Goal: Navigation & Orientation: Find specific page/section

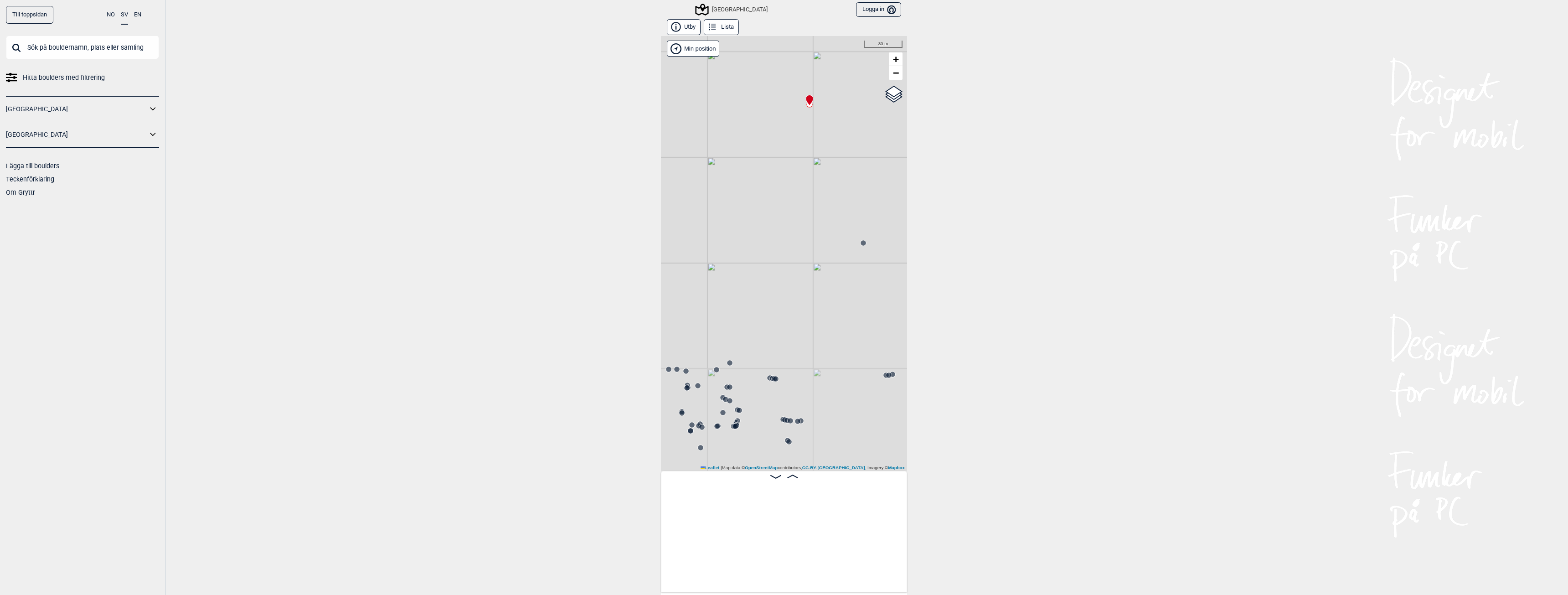
scroll to position [0, 13866]
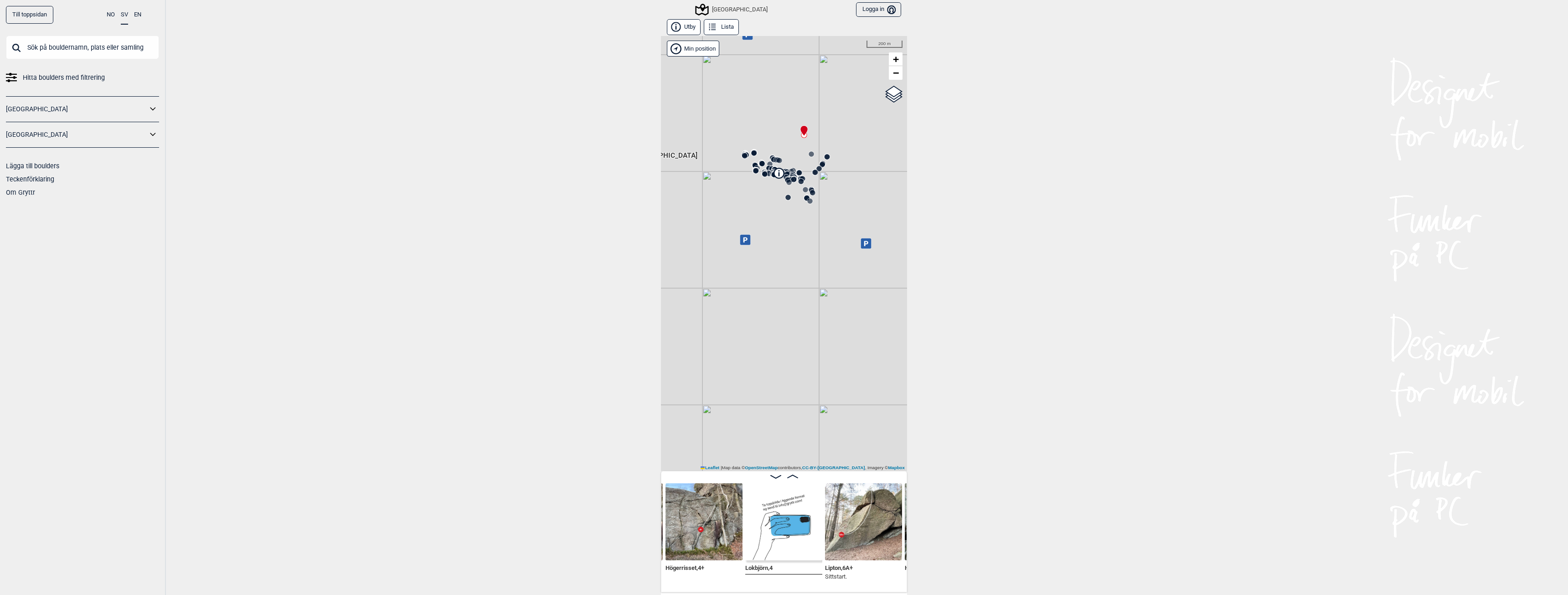
click at [730, 7] on div "[GEOGRAPHIC_DATA]" at bounding box center [732, 10] width 71 height 11
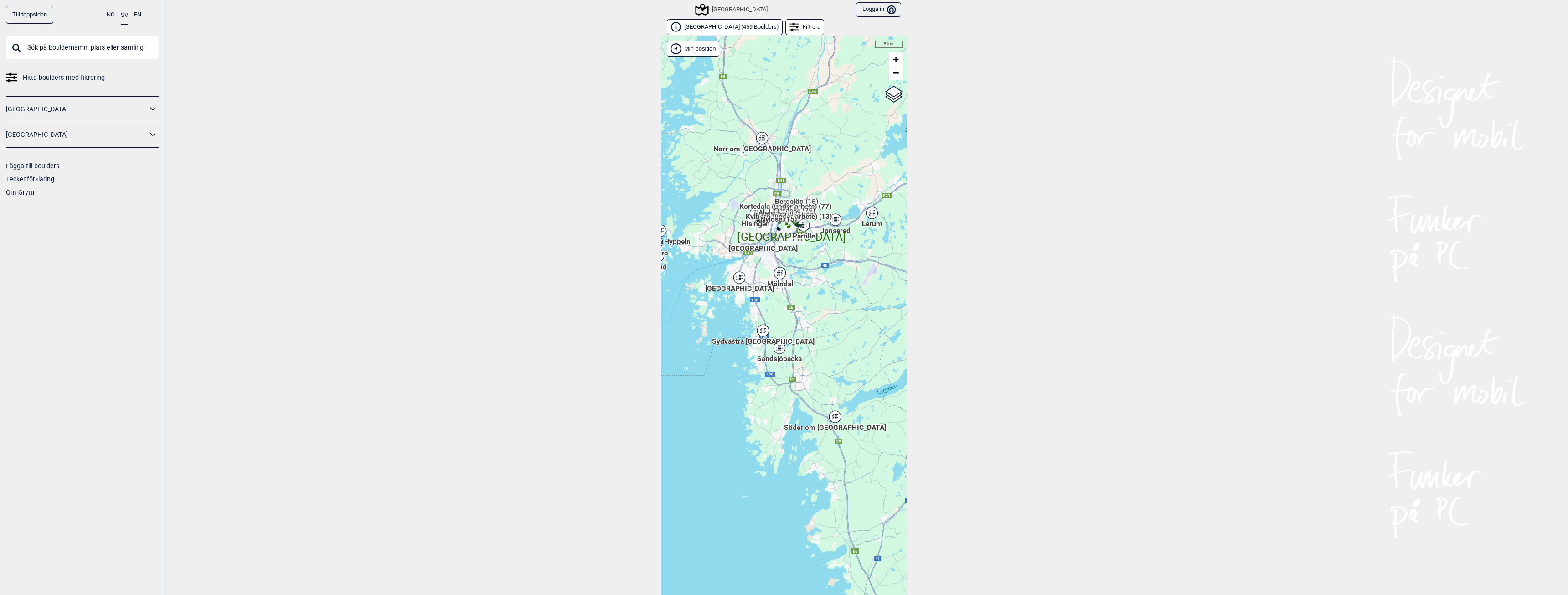
scroll to position [14, 0]
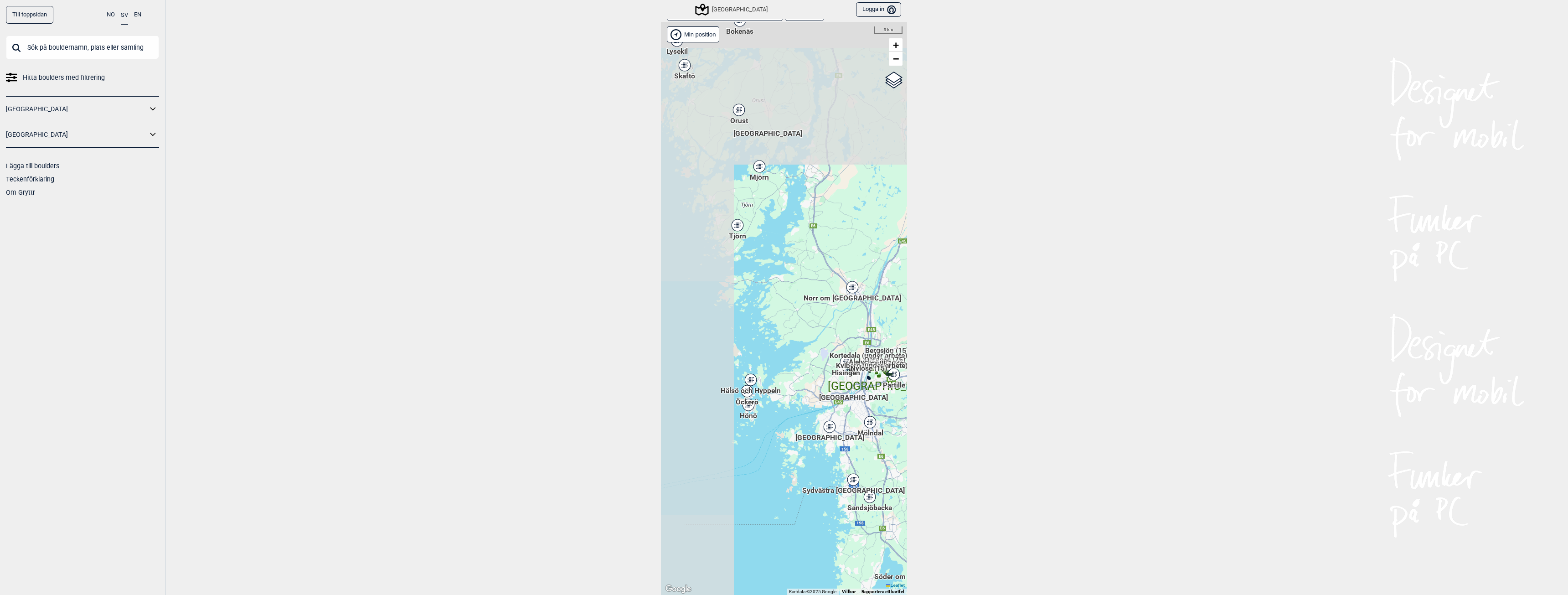
drag, startPoint x: 741, startPoint y: 179, endPoint x: 832, endPoint y: 342, distance: 186.7
click at [832, 342] on div "Hallingdal Gol [PERSON_NAME] Kolomoen [GEOGRAPHIC_DATA] [GEOGRAPHIC_DATA] [GEOG…" at bounding box center [784, 308] width 246 height 573
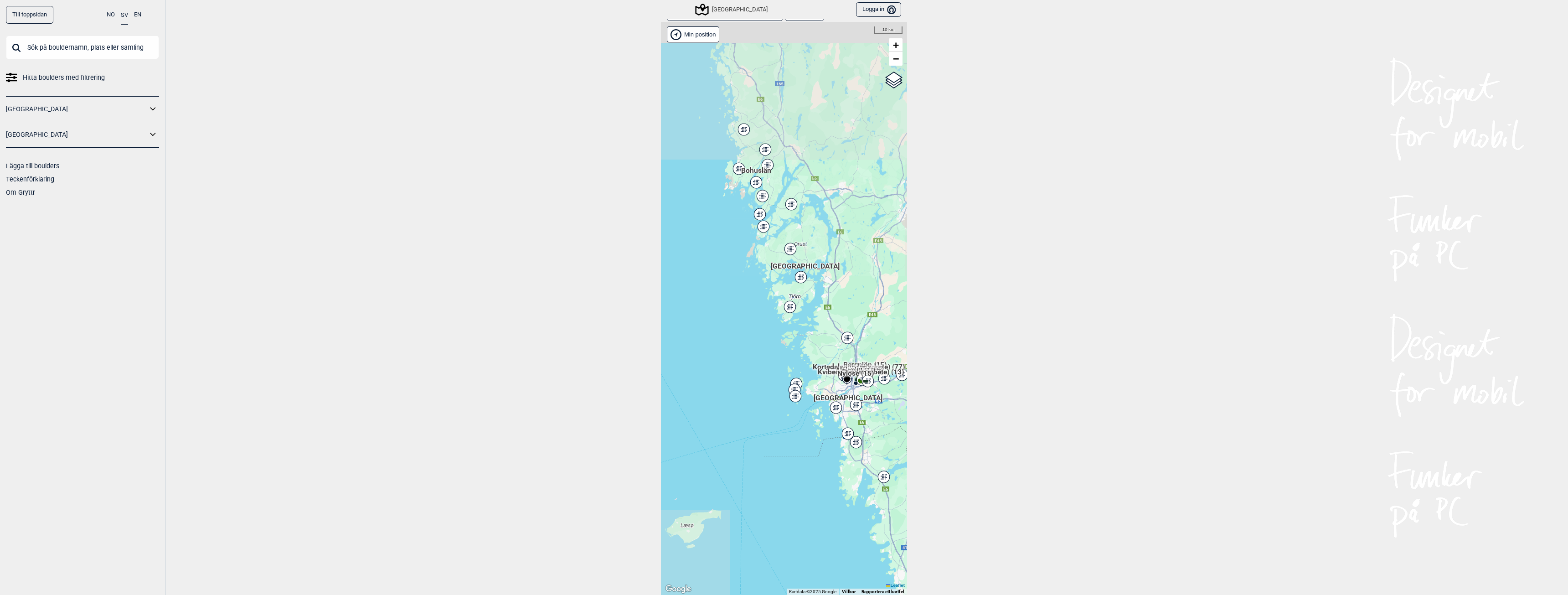
drag, startPoint x: 800, startPoint y: 264, endPoint x: 836, endPoint y: 319, distance: 65.7
click at [836, 319] on div "Hallingdal Stange [GEOGRAPHIC_DATA] syd [GEOGRAPHIC_DATA] og omegn [GEOGRAPHIC_…" at bounding box center [784, 308] width 246 height 573
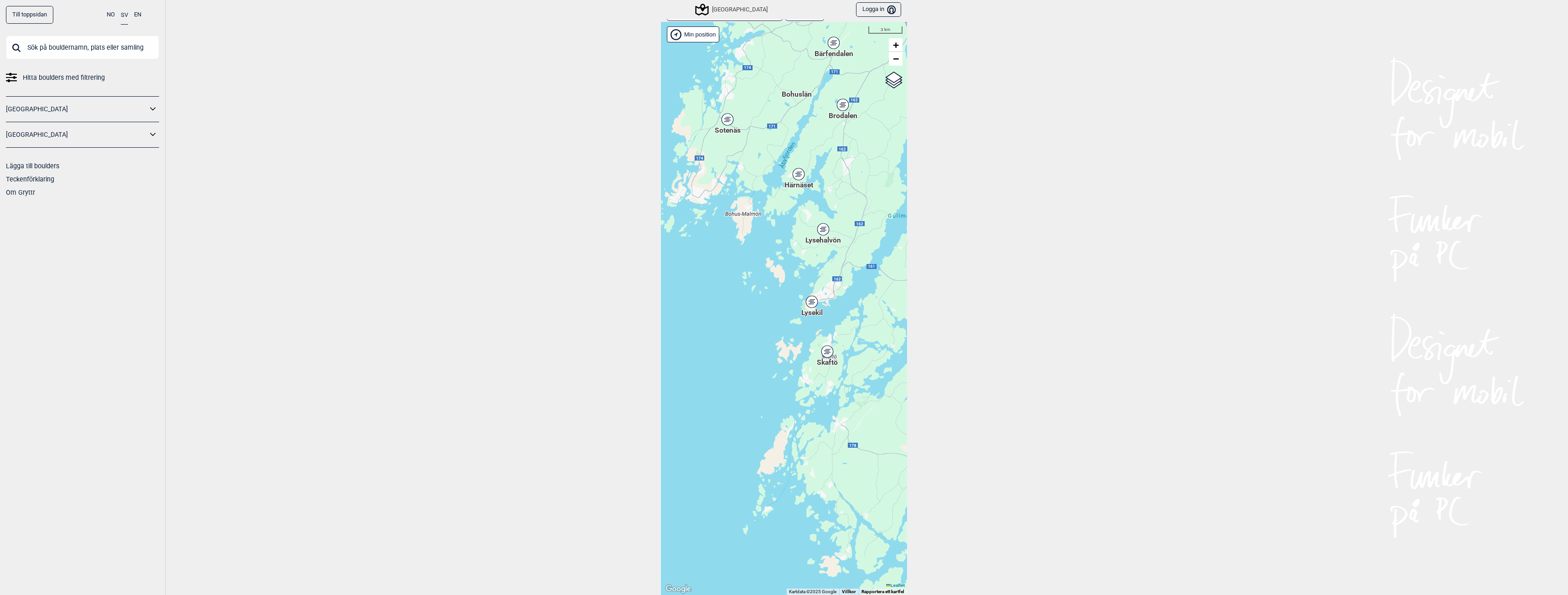
drag, startPoint x: 758, startPoint y: 194, endPoint x: 811, endPoint y: 248, distance: 75.7
click at [811, 248] on div "Hallingdal Stange [GEOGRAPHIC_DATA] syd [GEOGRAPHIC_DATA] og omegn [GEOGRAPHIC_…" at bounding box center [784, 308] width 246 height 573
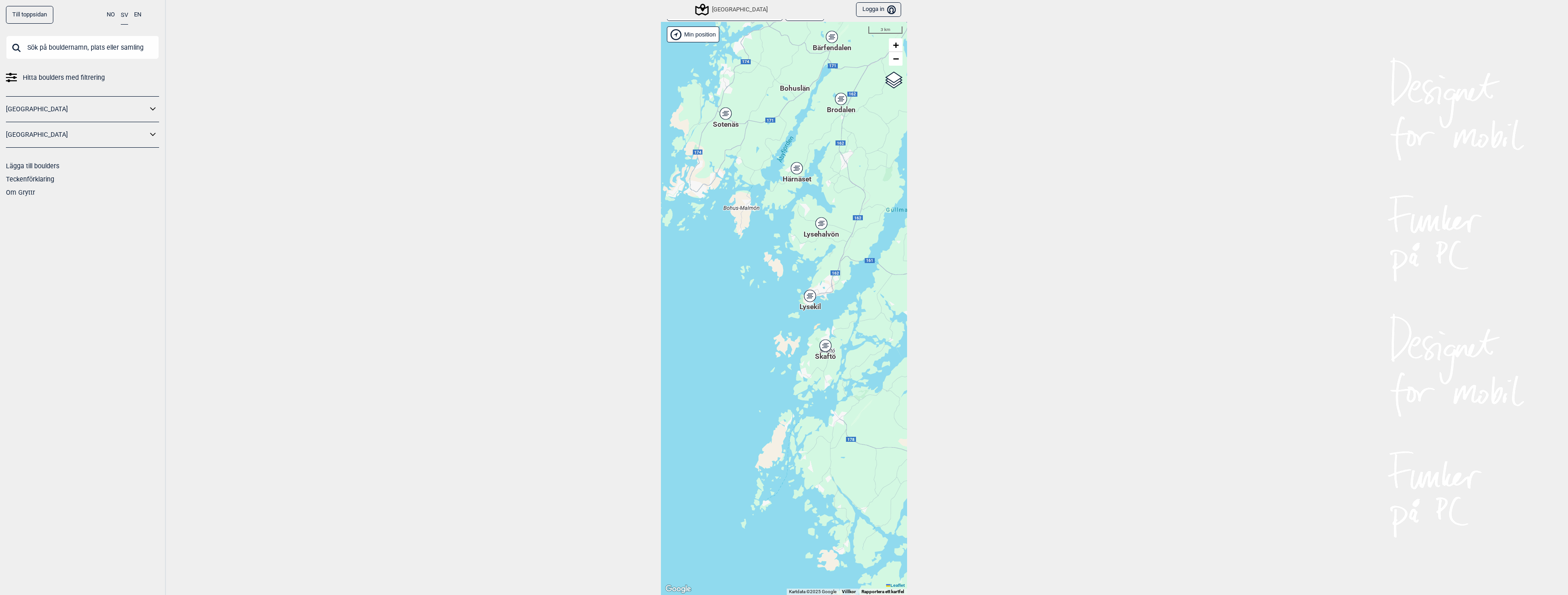
click at [819, 223] on div "Lysehalvön" at bounding box center [821, 223] width 5 height 5
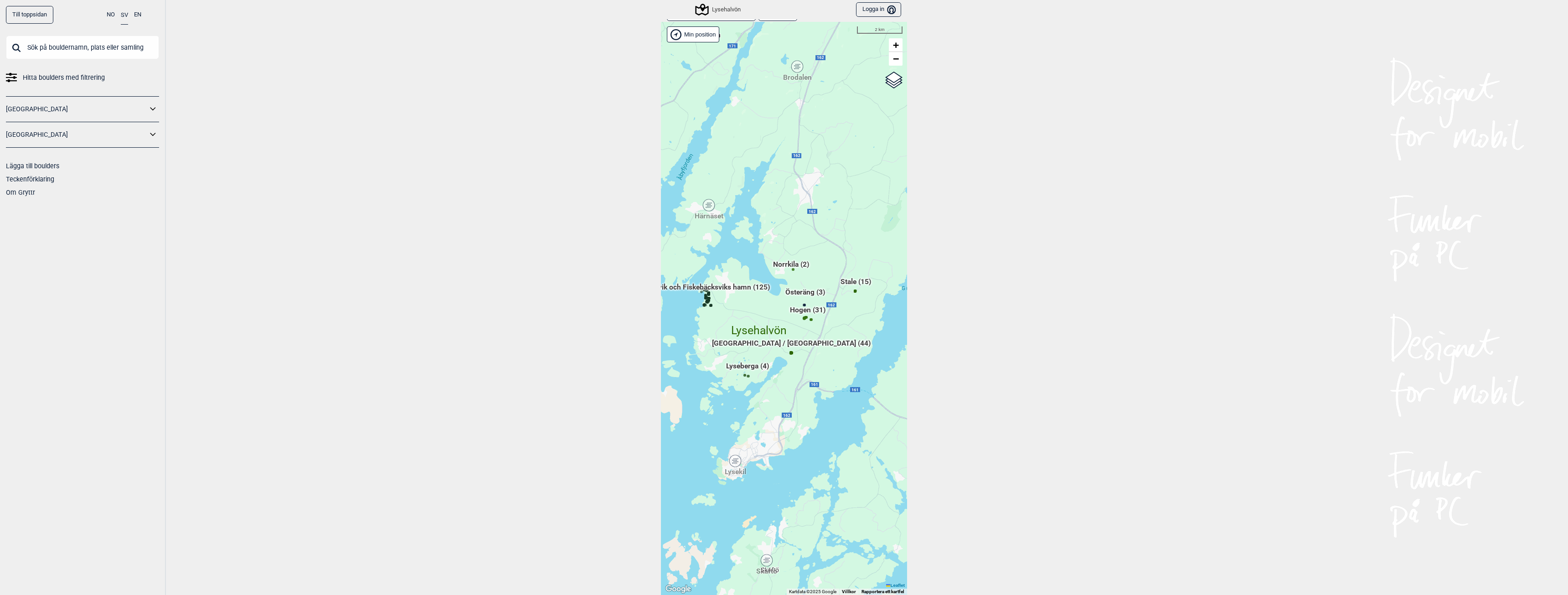
drag, startPoint x: 750, startPoint y: 184, endPoint x: 745, endPoint y: 195, distance: 12.1
click at [745, 195] on div "Hallingdal Stange [GEOGRAPHIC_DATA] syd [GEOGRAPHIC_DATA] og omegn [GEOGRAPHIC_…" at bounding box center [784, 308] width 246 height 573
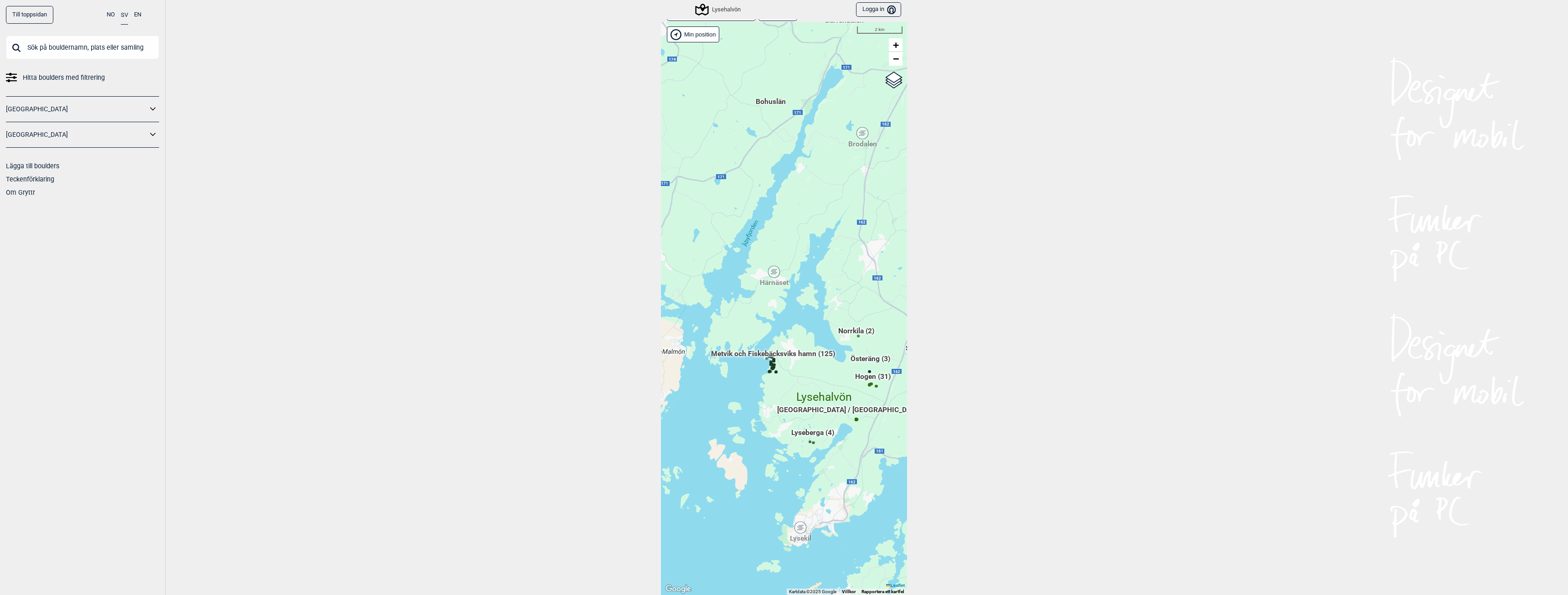
drag, startPoint x: 712, startPoint y: 185, endPoint x: 821, endPoint y: 157, distance: 112.5
click at [821, 157] on div "Hallingdal Stange [GEOGRAPHIC_DATA] syd [GEOGRAPHIC_DATA] og omegn [GEOGRAPHIC_…" at bounding box center [784, 308] width 246 height 573
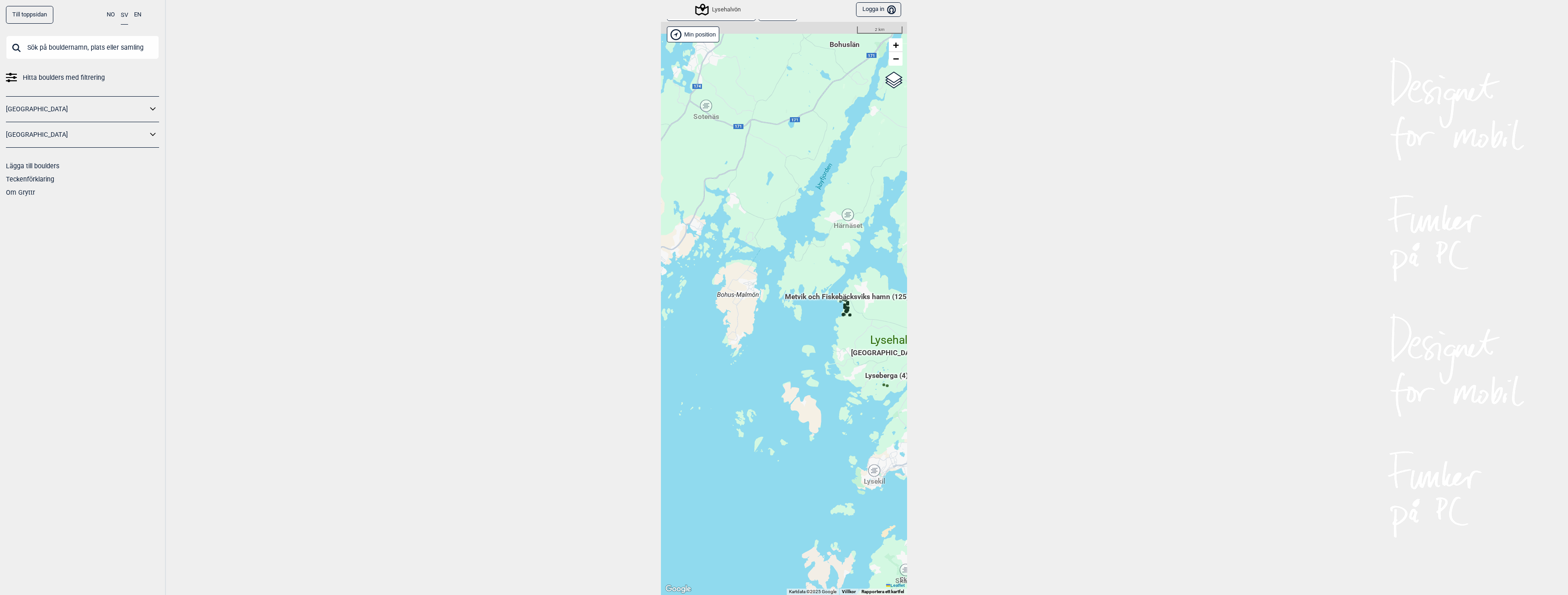
drag, startPoint x: 827, startPoint y: 317, endPoint x: 849, endPoint y: 346, distance: 36.4
click at [849, 346] on div "Hallingdal Stange [GEOGRAPHIC_DATA] syd [GEOGRAPHIC_DATA] og omegn [GEOGRAPHIC_…" at bounding box center [784, 308] width 246 height 573
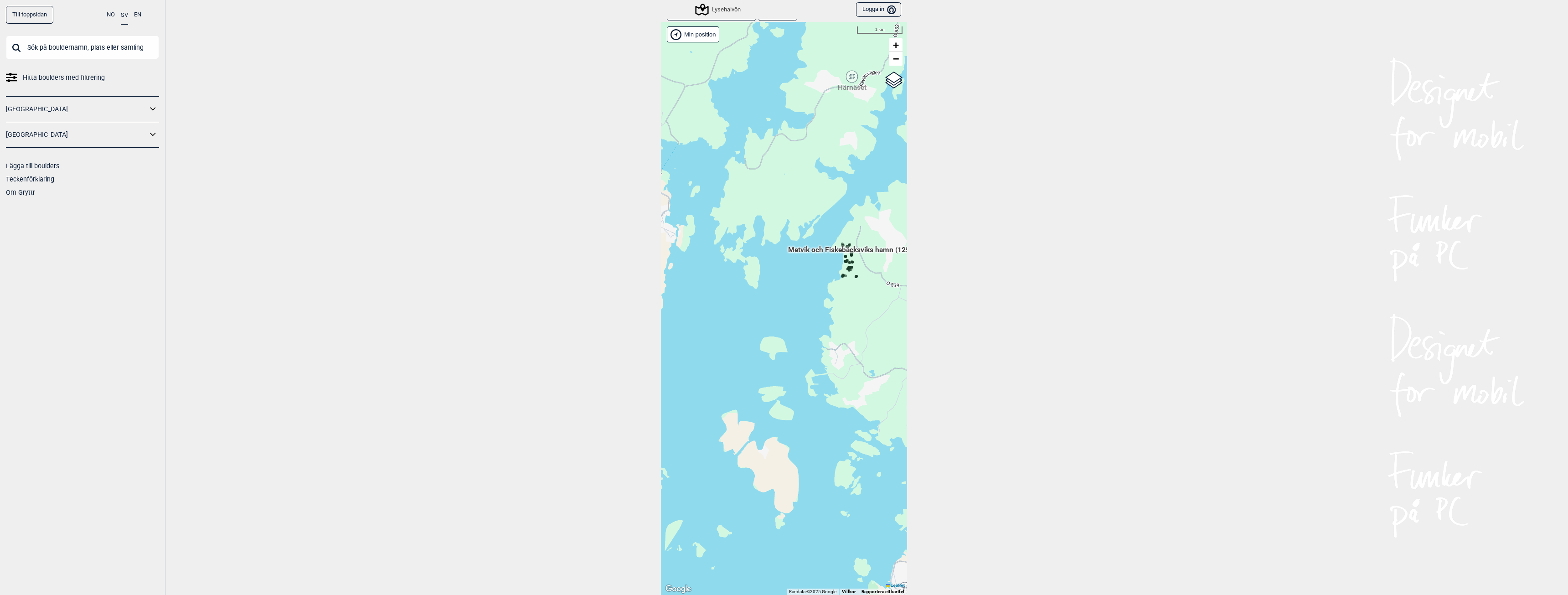
drag, startPoint x: 776, startPoint y: 311, endPoint x: 764, endPoint y: 258, distance: 54.3
click at [765, 258] on div "Hallingdal Stange [GEOGRAPHIC_DATA] syd [GEOGRAPHIC_DATA] og omegn [GEOGRAPHIC_…" at bounding box center [784, 308] width 246 height 573
click at [887, 249] on span "Metvik och Fiskebäcksviks hamn (125)" at bounding box center [847, 253] width 124 height 17
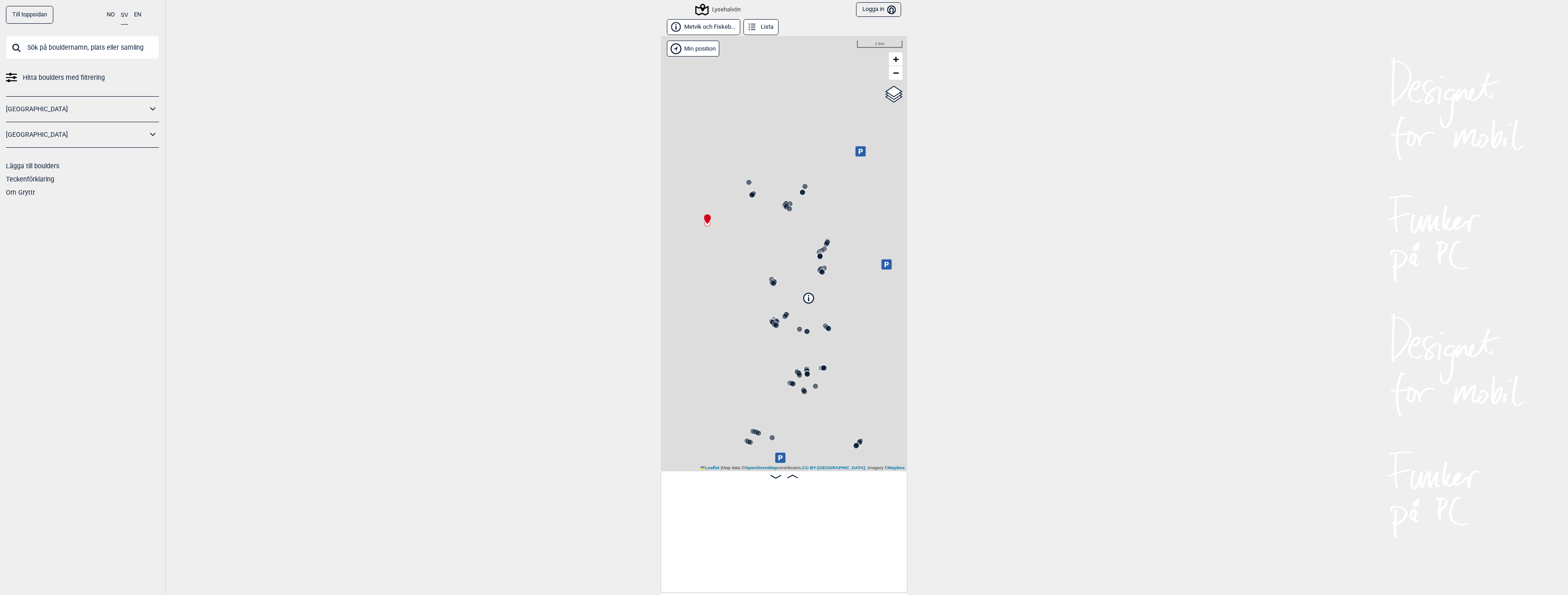
scroll to position [0, 72]
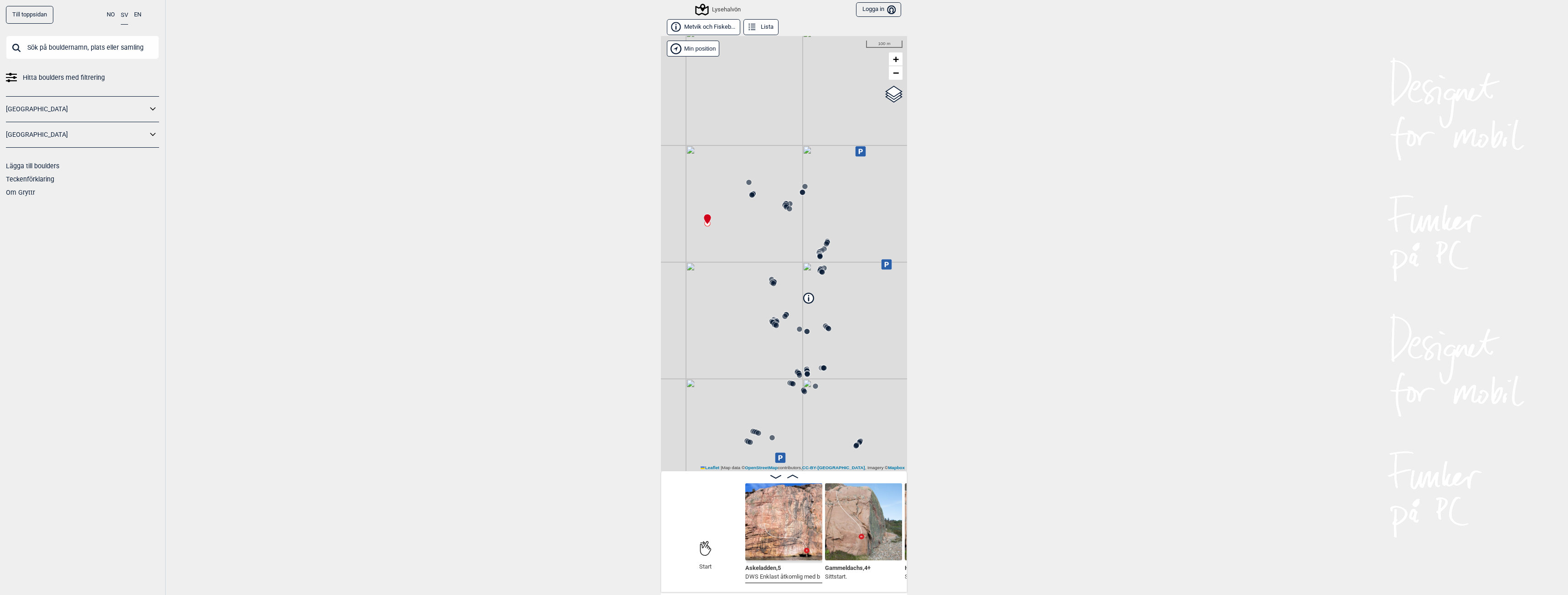
click at [746, 181] on circle at bounding box center [749, 182] width 5 height 5
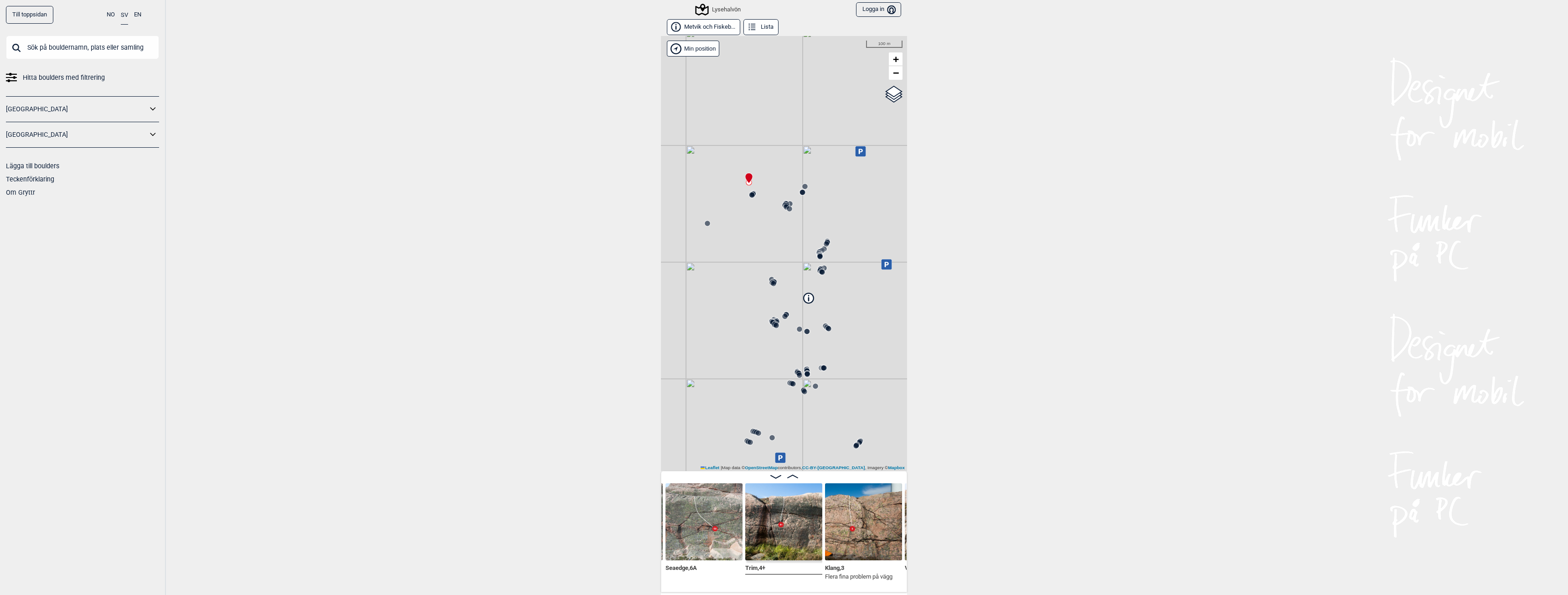
click at [794, 537] on img at bounding box center [783, 522] width 77 height 77
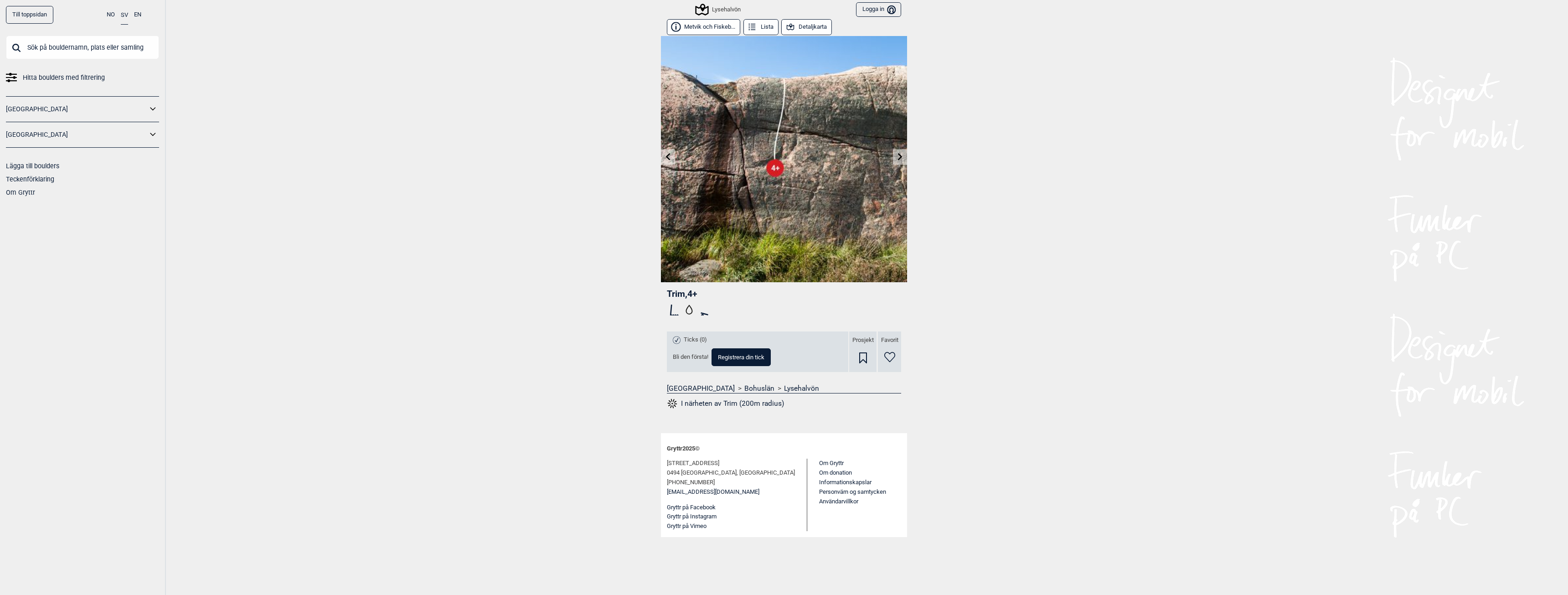
click at [718, 6] on div "Lysehalvön" at bounding box center [718, 10] width 44 height 11
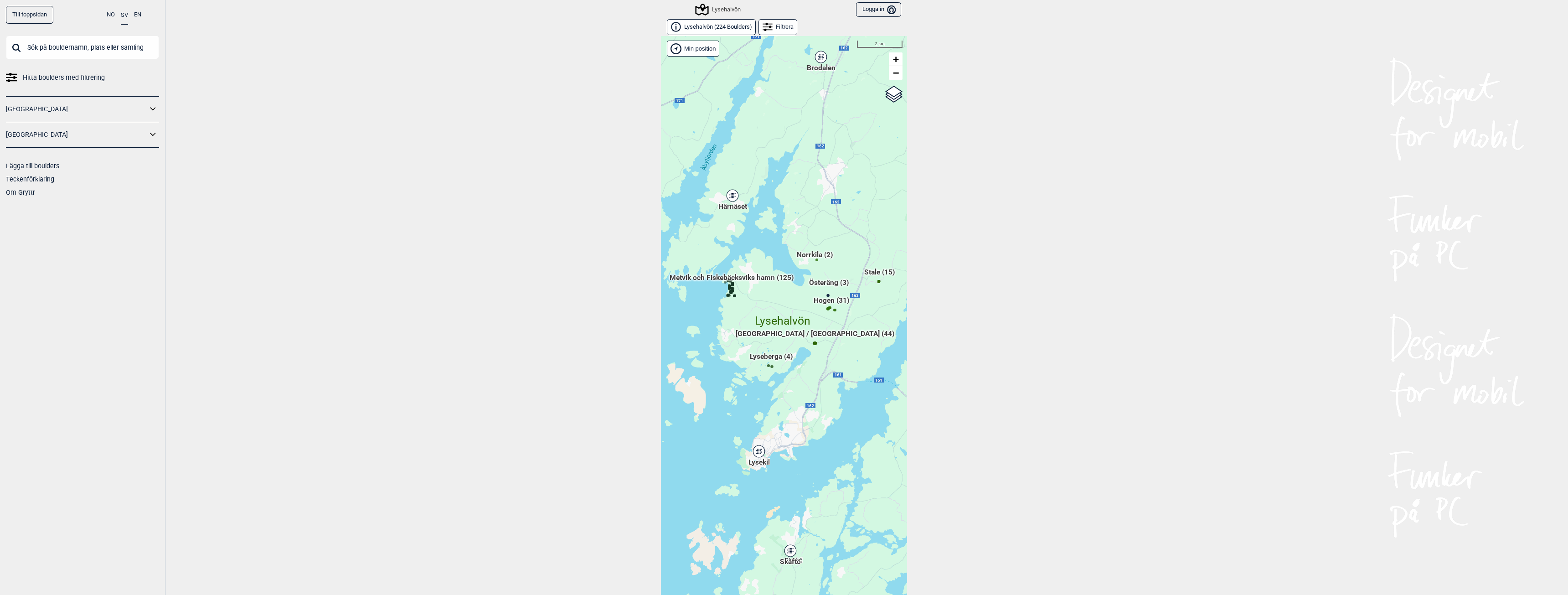
scroll to position [14, 0]
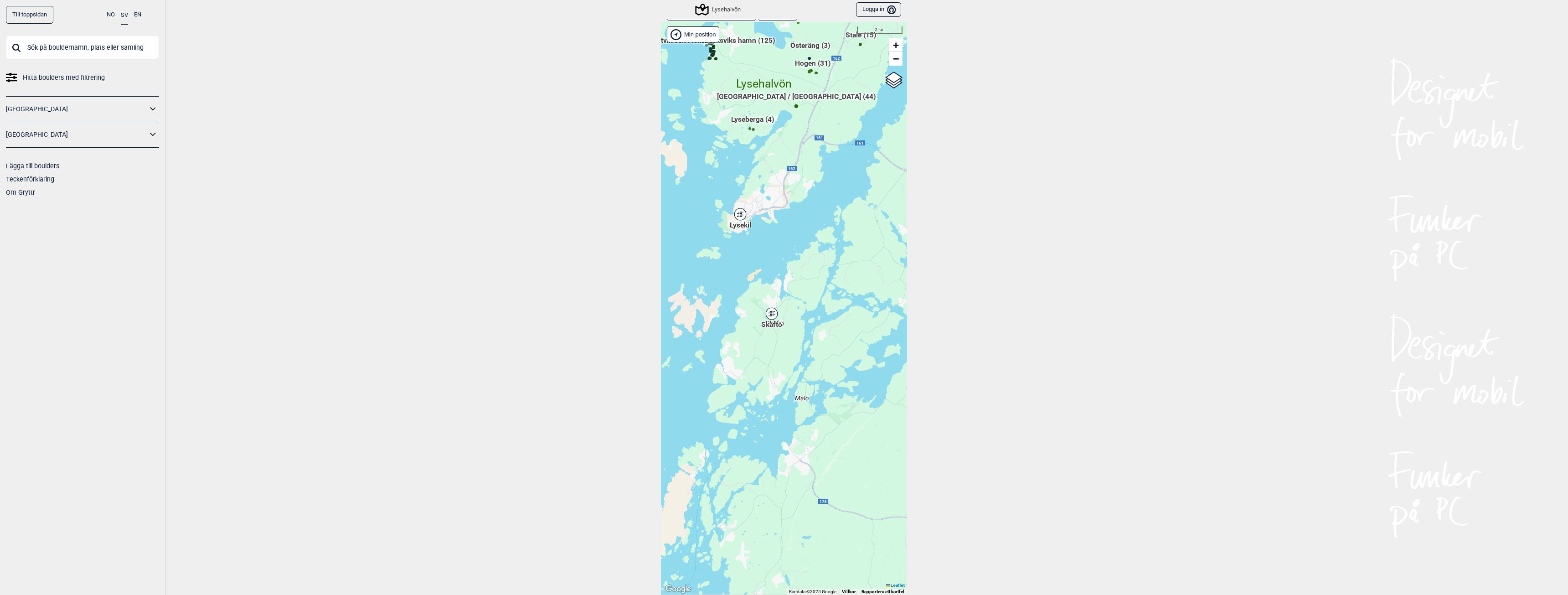
drag, startPoint x: 766, startPoint y: 426, endPoint x: 760, endPoint y: 197, distance: 229.1
click at [760, 197] on div "Hallingdal Gol [PERSON_NAME] Kolomoen [GEOGRAPHIC_DATA] [GEOGRAPHIC_DATA] [GEOG…" at bounding box center [784, 308] width 246 height 573
click at [734, 208] on icon at bounding box center [740, 214] width 13 height 13
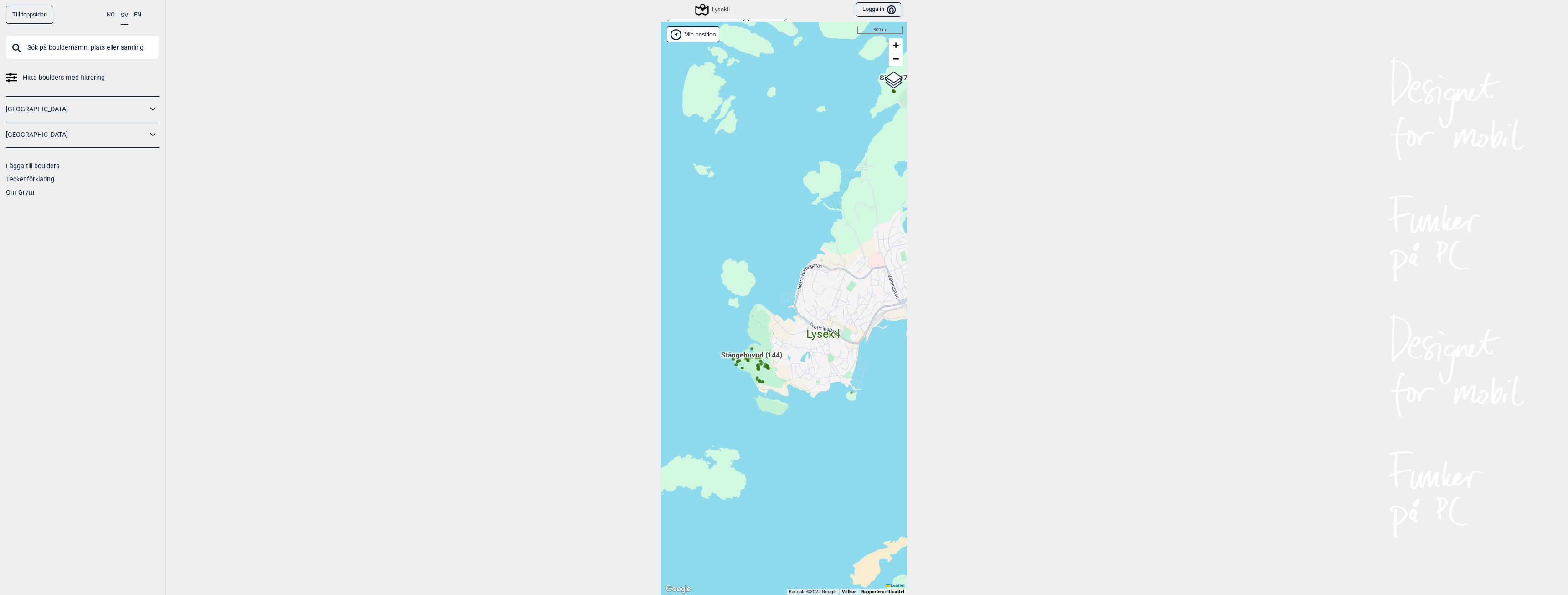
drag, startPoint x: 744, startPoint y: 318, endPoint x: 761, endPoint y: 200, distance: 119.2
click at [761, 200] on div "Hallingdal Gol [PERSON_NAME] Kolomoen [GEOGRAPHIC_DATA] [GEOGRAPHIC_DATA] [GEOG…" at bounding box center [784, 308] width 246 height 573
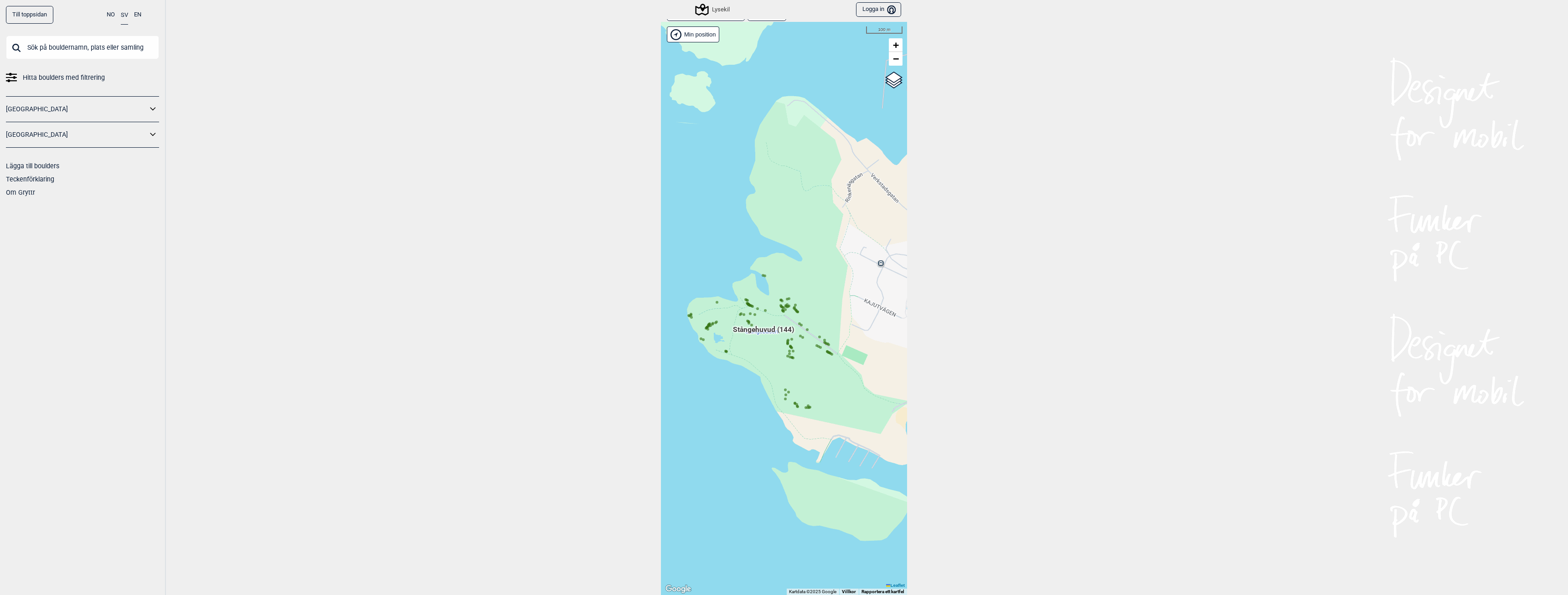
drag, startPoint x: 753, startPoint y: 425, endPoint x: 819, endPoint y: 392, distance: 73.8
click at [819, 392] on div "Hallingdal Gol [PERSON_NAME] Kolomoen [GEOGRAPHIC_DATA] [GEOGRAPHIC_DATA] [GEOG…" at bounding box center [784, 308] width 246 height 573
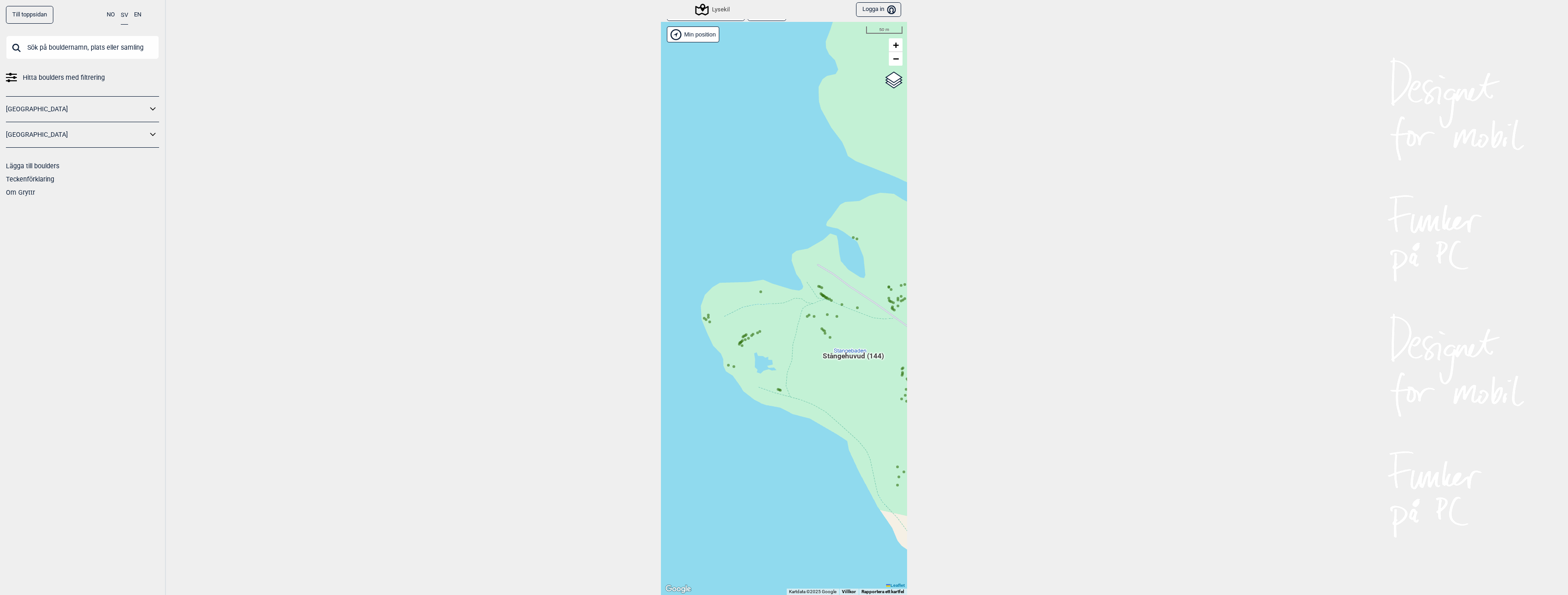
drag, startPoint x: 690, startPoint y: 353, endPoint x: 777, endPoint y: 337, distance: 88.5
click at [777, 337] on div "Hallingdal Gol [PERSON_NAME] Kolomoen [GEOGRAPHIC_DATA] [GEOGRAPHIC_DATA] [GEOG…" at bounding box center [784, 308] width 246 height 573
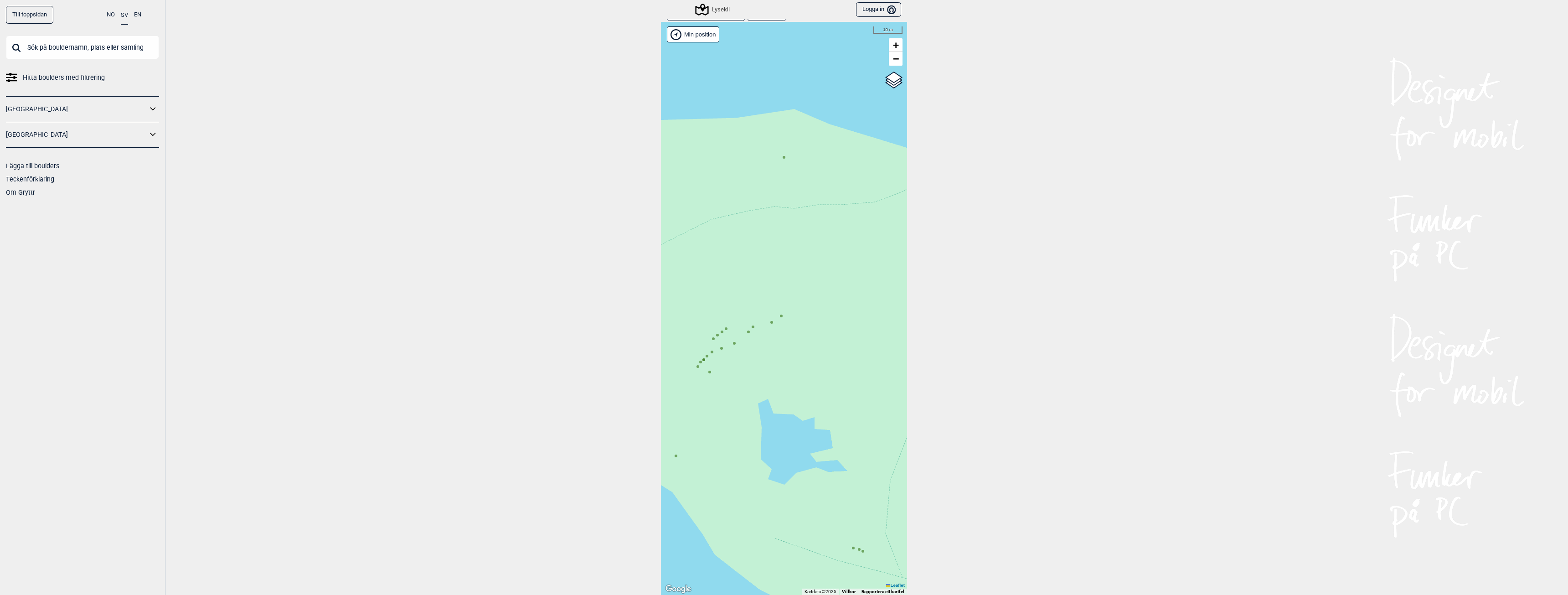
click at [696, 369] on div "Hallingdal Gol [PERSON_NAME] Kolomoen [GEOGRAPHIC_DATA] [GEOGRAPHIC_DATA] [GEOG…" at bounding box center [784, 308] width 246 height 573
click at [696, 367] on circle at bounding box center [698, 367] width 2 height 2
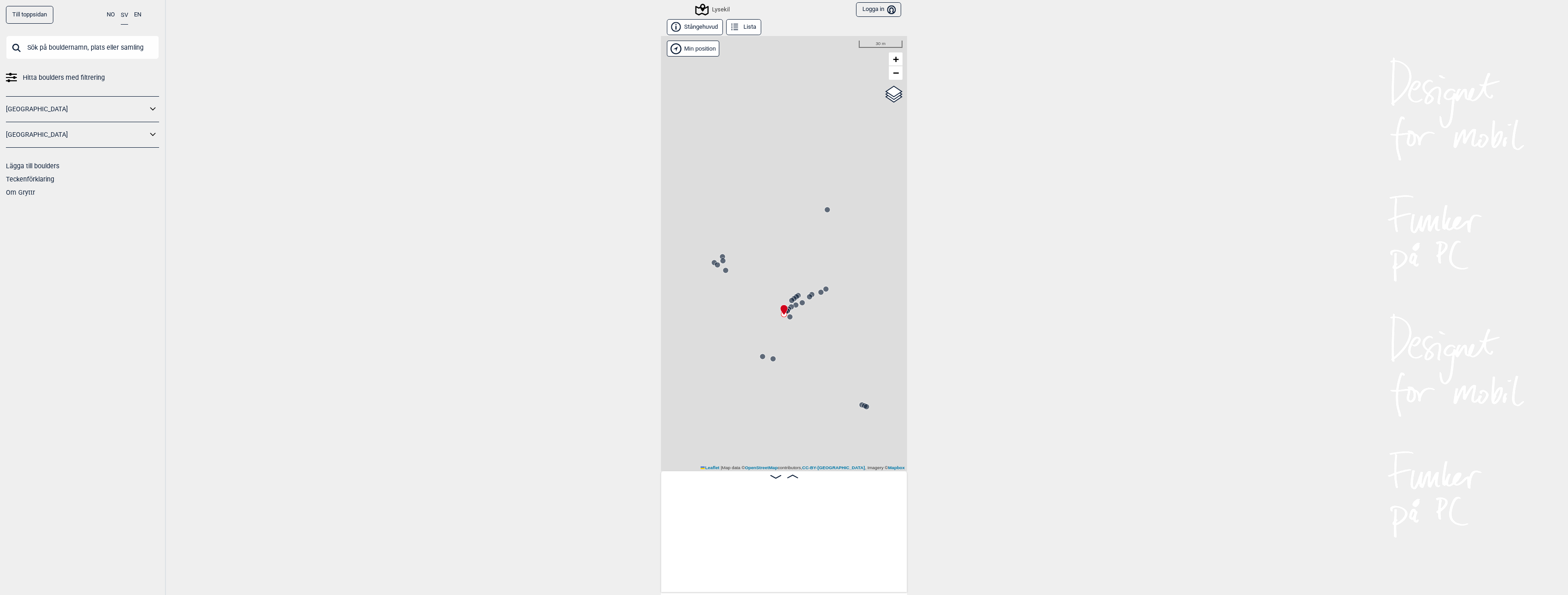
scroll to position [0, 7241]
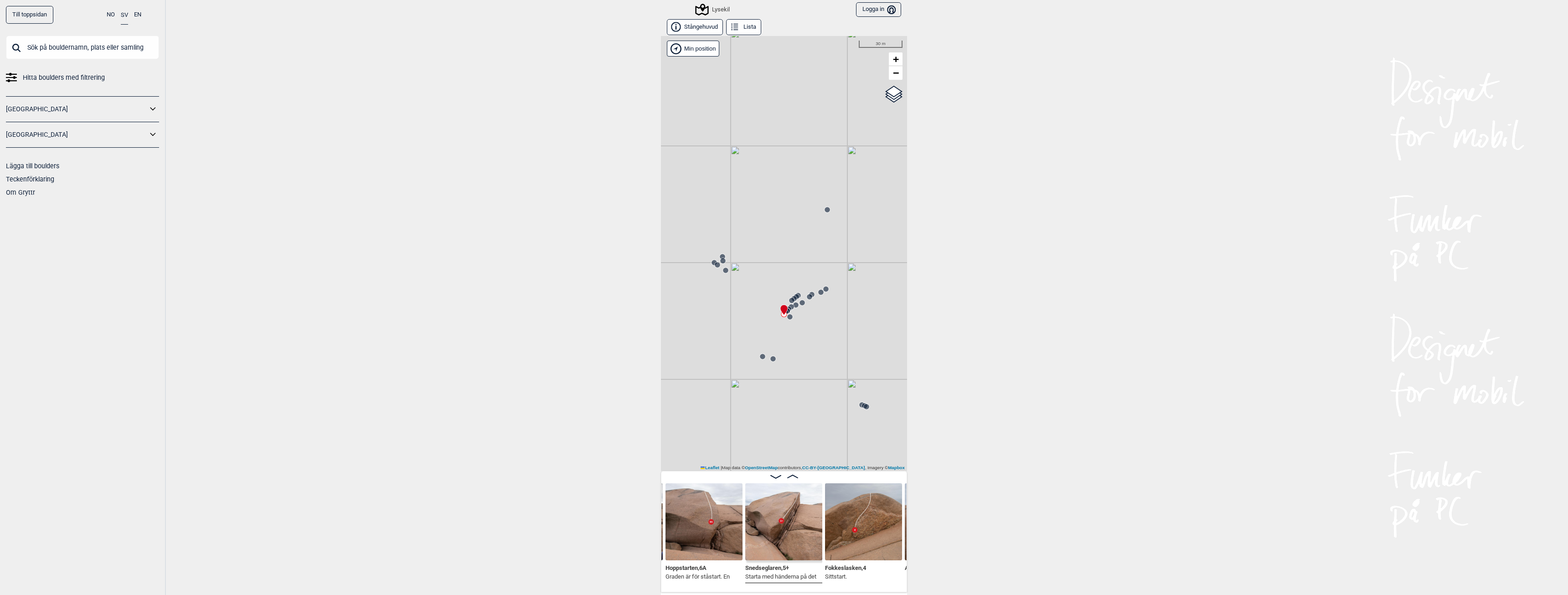
click at [710, 539] on img at bounding box center [704, 522] width 77 height 77
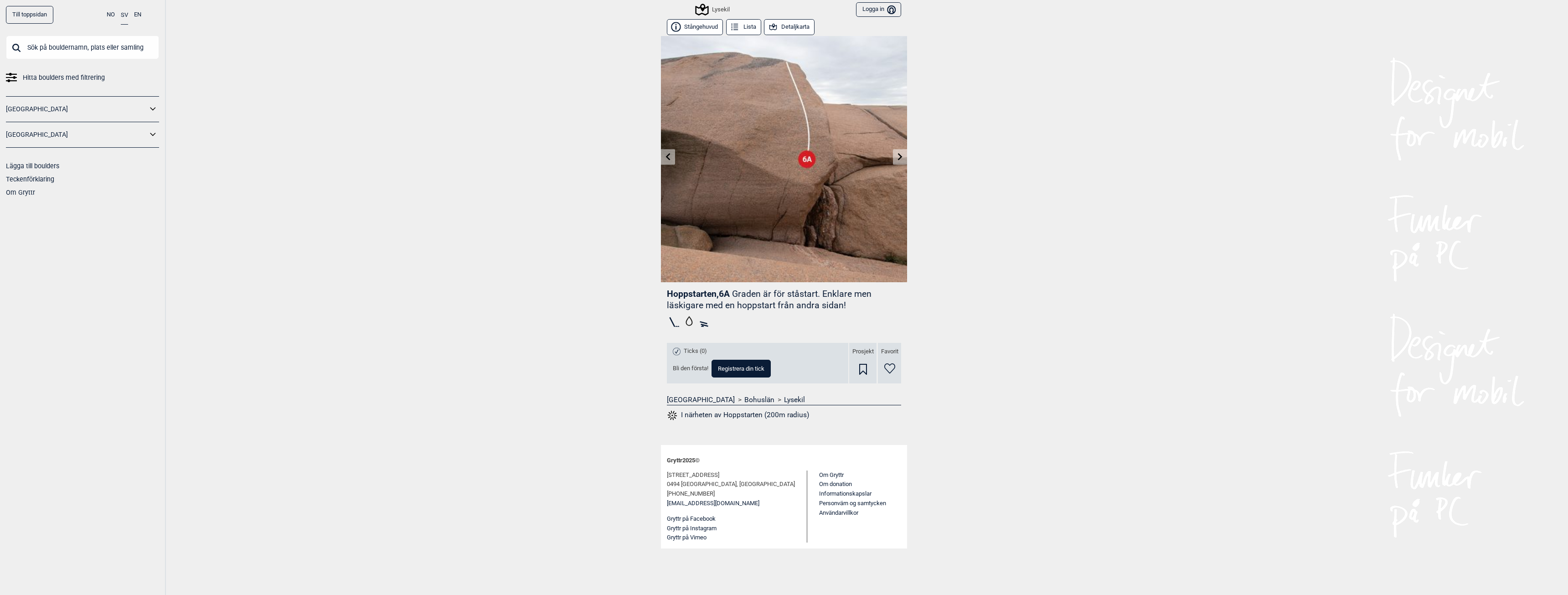
click at [721, 11] on div "Lysekil" at bounding box center [713, 10] width 33 height 11
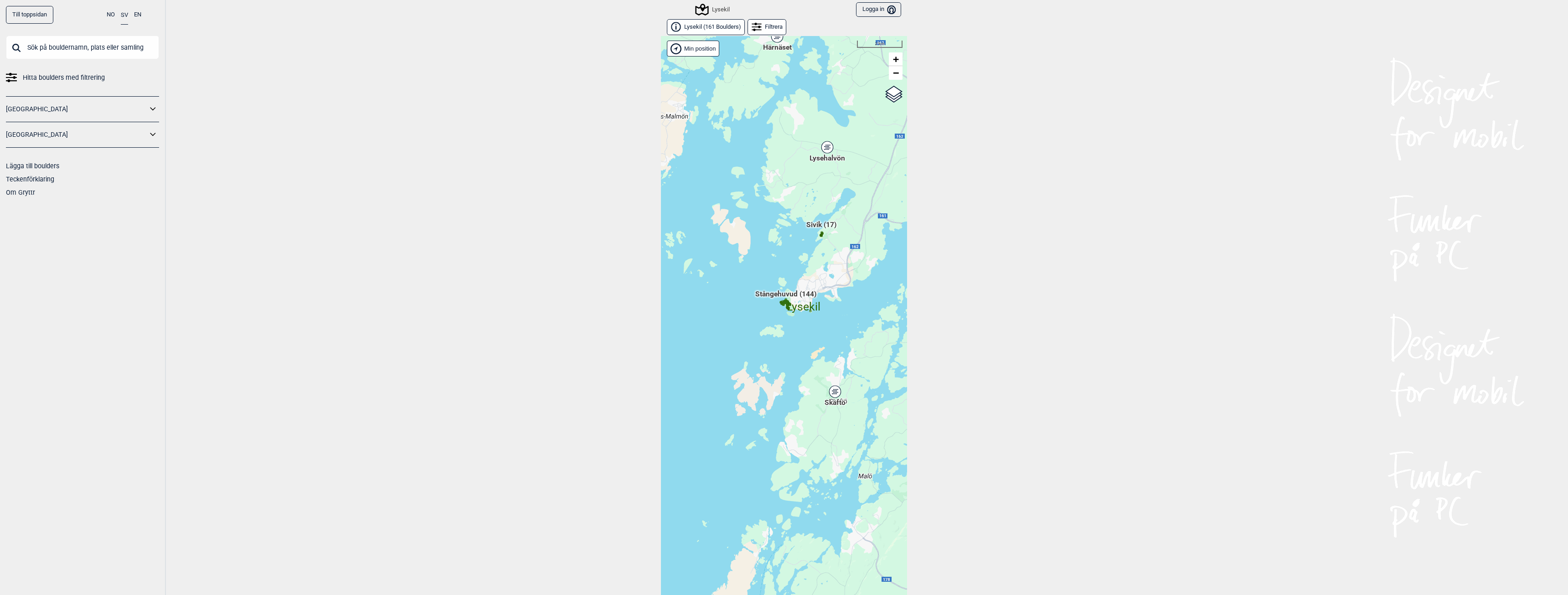
scroll to position [14, 0]
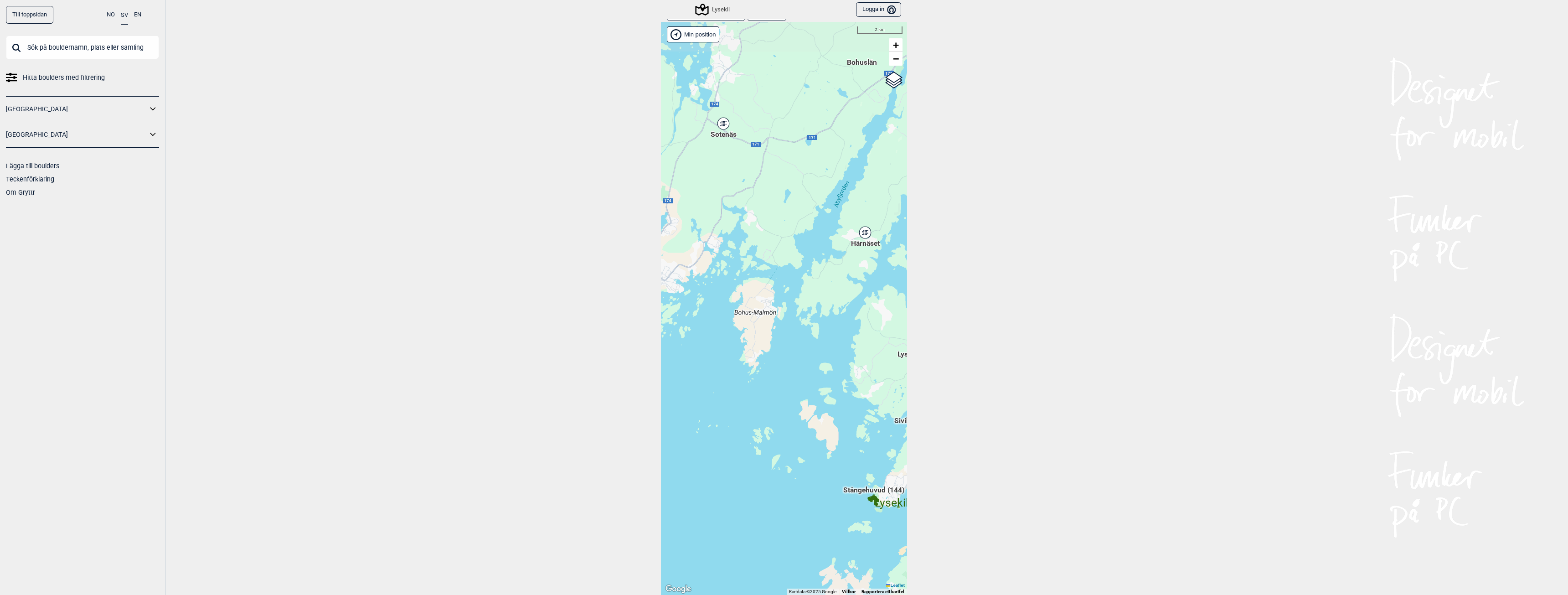
drag, startPoint x: 756, startPoint y: 209, endPoint x: 844, endPoint y: 420, distance: 228.6
click at [844, 420] on div "Hallingdal Gol [PERSON_NAME] Kolomoen [GEOGRAPHIC_DATA] [GEOGRAPHIC_DATA] [GEOG…" at bounding box center [784, 308] width 246 height 573
click at [721, 125] on div "Sotenäs" at bounding box center [723, 123] width 5 height 5
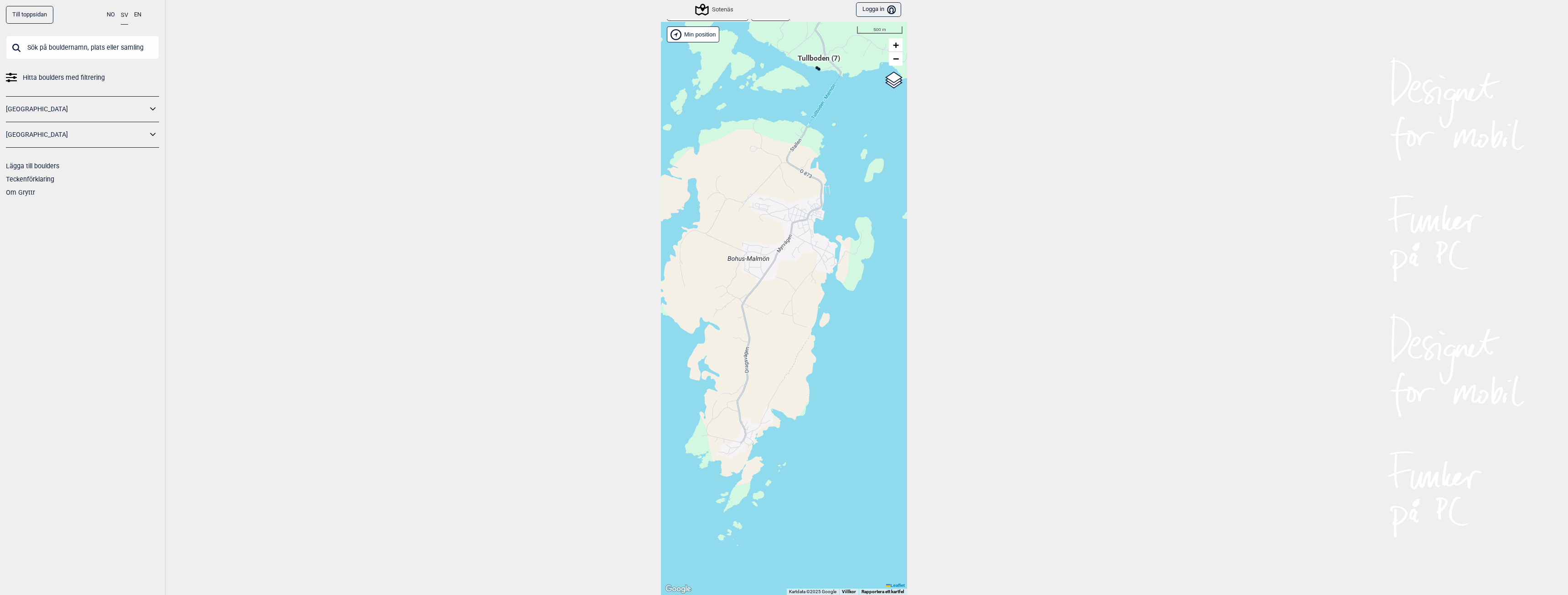
drag, startPoint x: 803, startPoint y: 377, endPoint x: 769, endPoint y: 339, distance: 51.0
click at [769, 339] on div "Hallingdal Gol [PERSON_NAME] Kolomoen [GEOGRAPHIC_DATA] [GEOGRAPHIC_DATA] [GEOG…" at bounding box center [784, 308] width 246 height 573
